Goal: Task Accomplishment & Management: Manage account settings

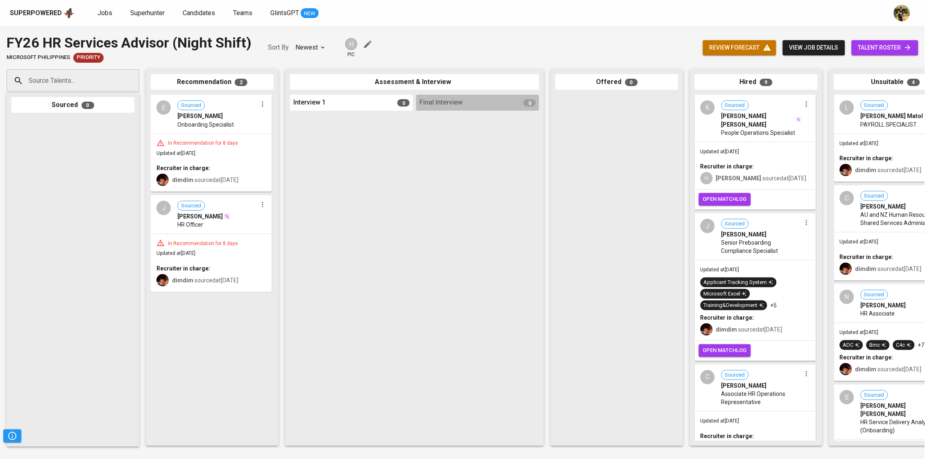
click at [803, 218] on icon "button" at bounding box center [807, 222] width 8 height 8
click at [808, 241] on li "Undo Hired" at bounding box center [835, 240] width 74 height 12
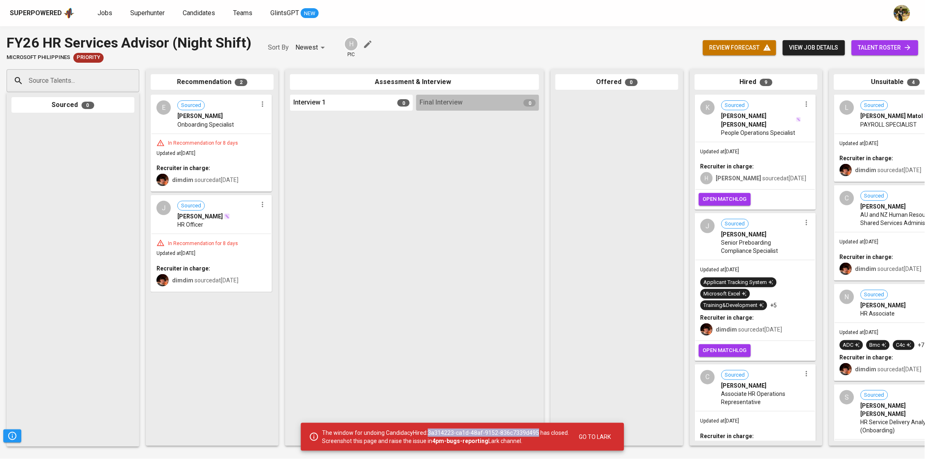
drag, startPoint x: 431, startPoint y: 433, endPoint x: 538, endPoint y: 433, distance: 106.6
click at [538, 433] on p "The window for undoing CandidacyHired:3a314223-ca1d-48af-9152-836c7339d495 has …" at bounding box center [446, 437] width 247 height 16
copy p "3a314223-ca1d-48af-9152-836c7339d495"
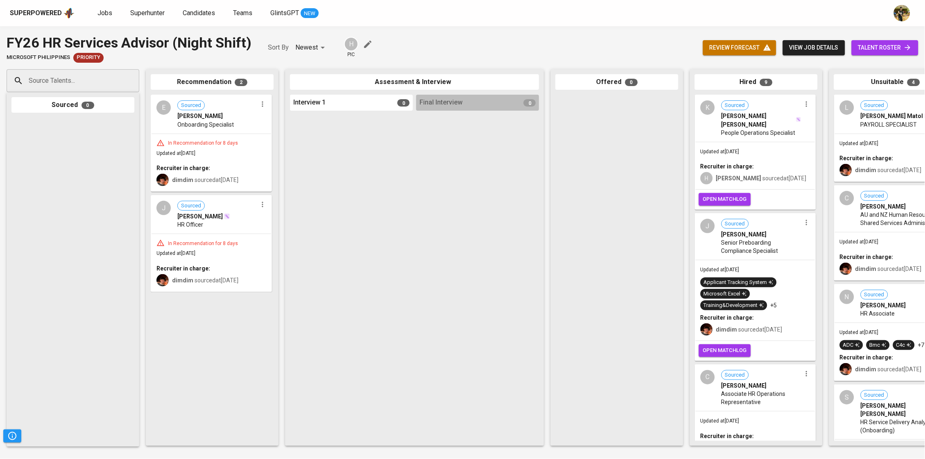
click at [803, 218] on icon "button" at bounding box center [807, 222] width 8 height 8
click at [828, 240] on li "Undo Hired" at bounding box center [835, 240] width 74 height 12
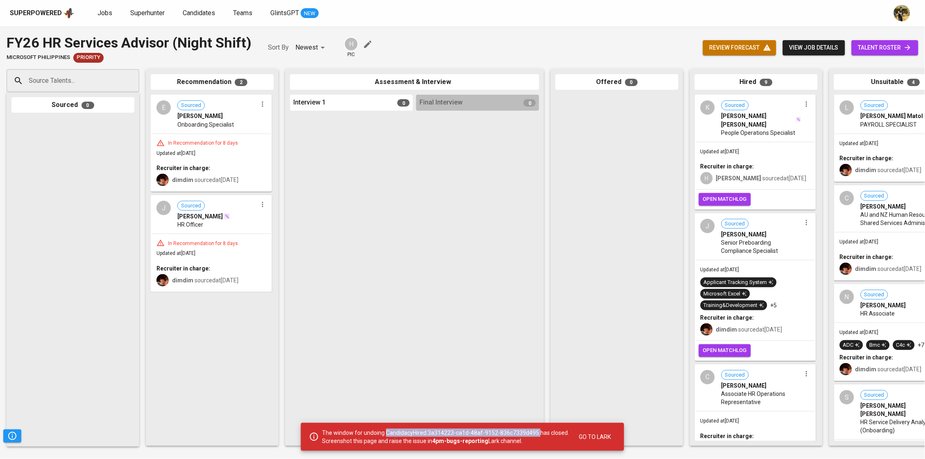
drag, startPoint x: 539, startPoint y: 433, endPoint x: 389, endPoint y: 432, distance: 150.0
click at [389, 432] on p "The window for undoing CandidacyHired:3a314223-ca1d-48af-9152-836c7339d495 has …" at bounding box center [446, 437] width 247 height 16
copy p "CandidacyHired:3a314223-ca1d-48af-9152-836c7339d495"
click at [559, 56] on div "FY26 HR Services Advisor (Night Shift) Microsoft Philippines Priority Sort By N…" at bounding box center [462, 48] width 925 height 30
